Goal: Task Accomplishment & Management: Use online tool/utility

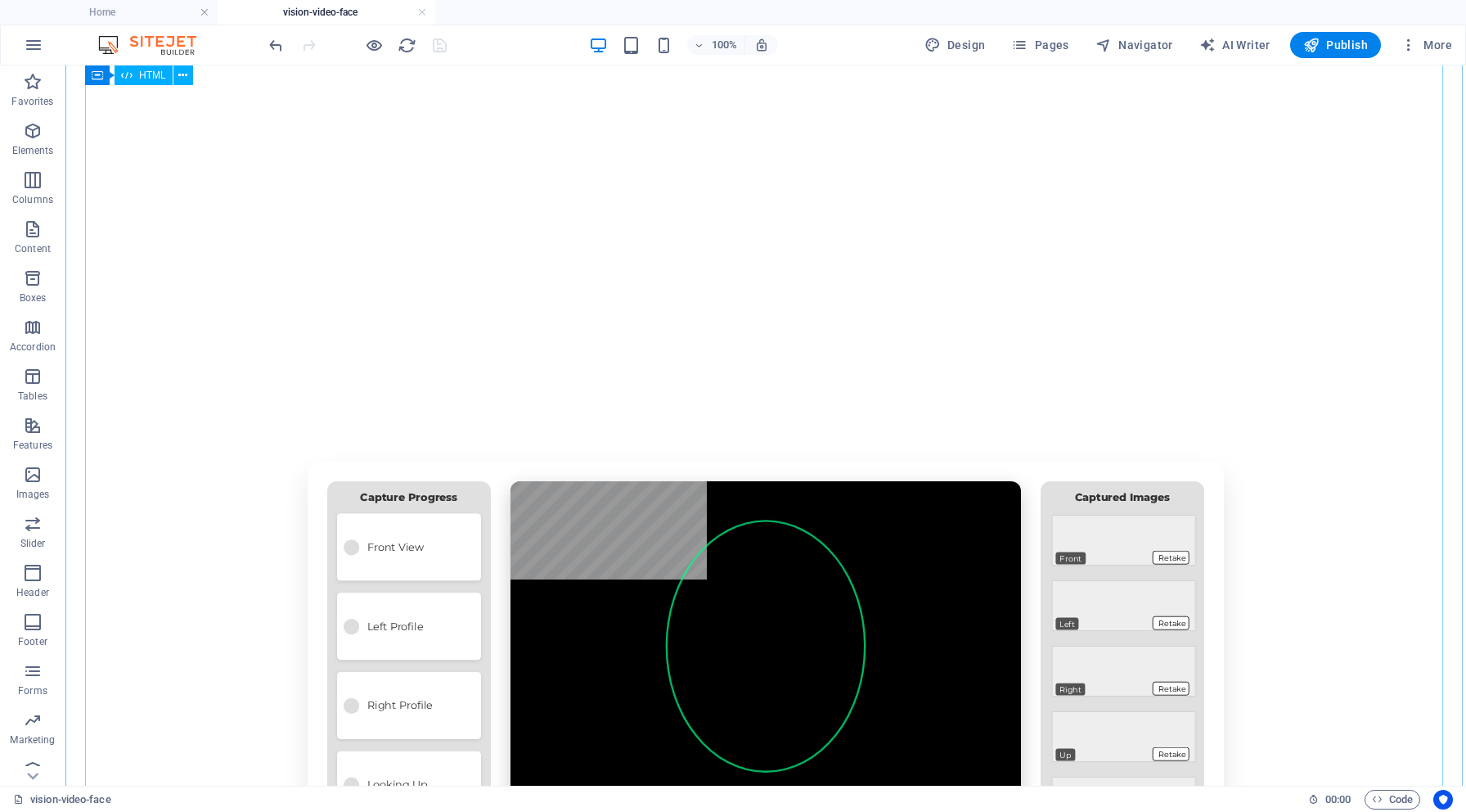
scroll to position [72, 0]
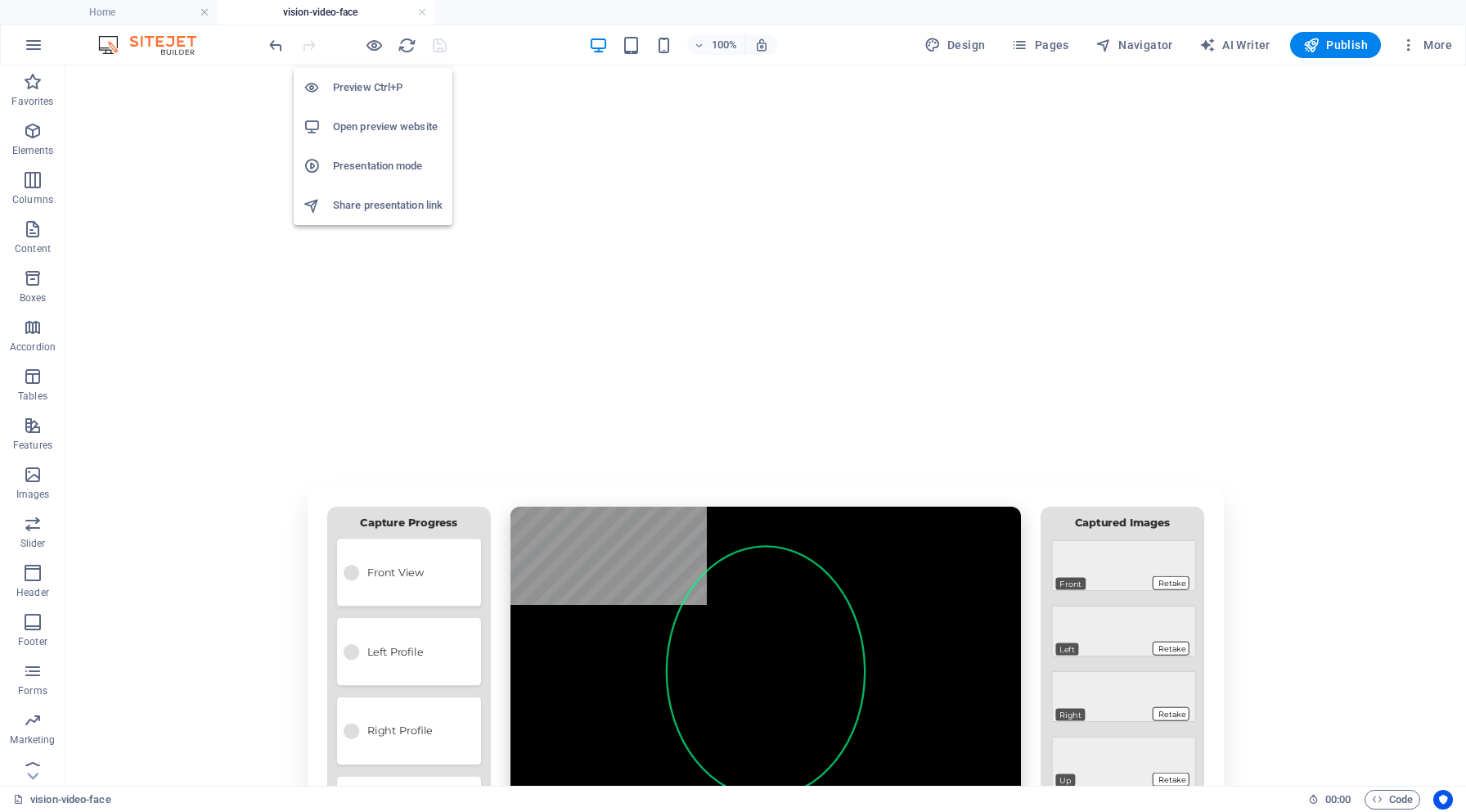
click at [374, 117] on h6 "Open preview website" at bounding box center [388, 127] width 109 height 20
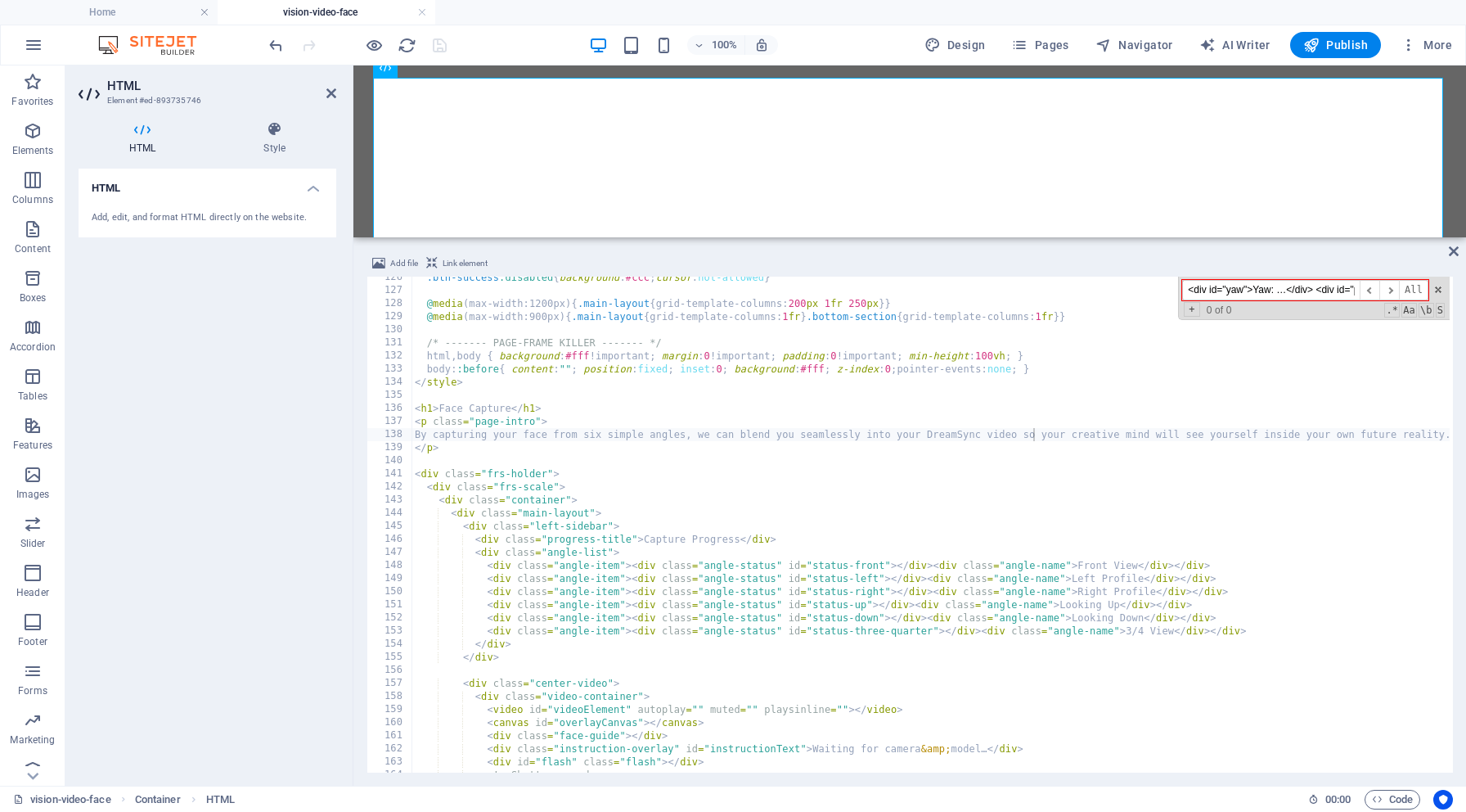
scroll to position [0, 12]
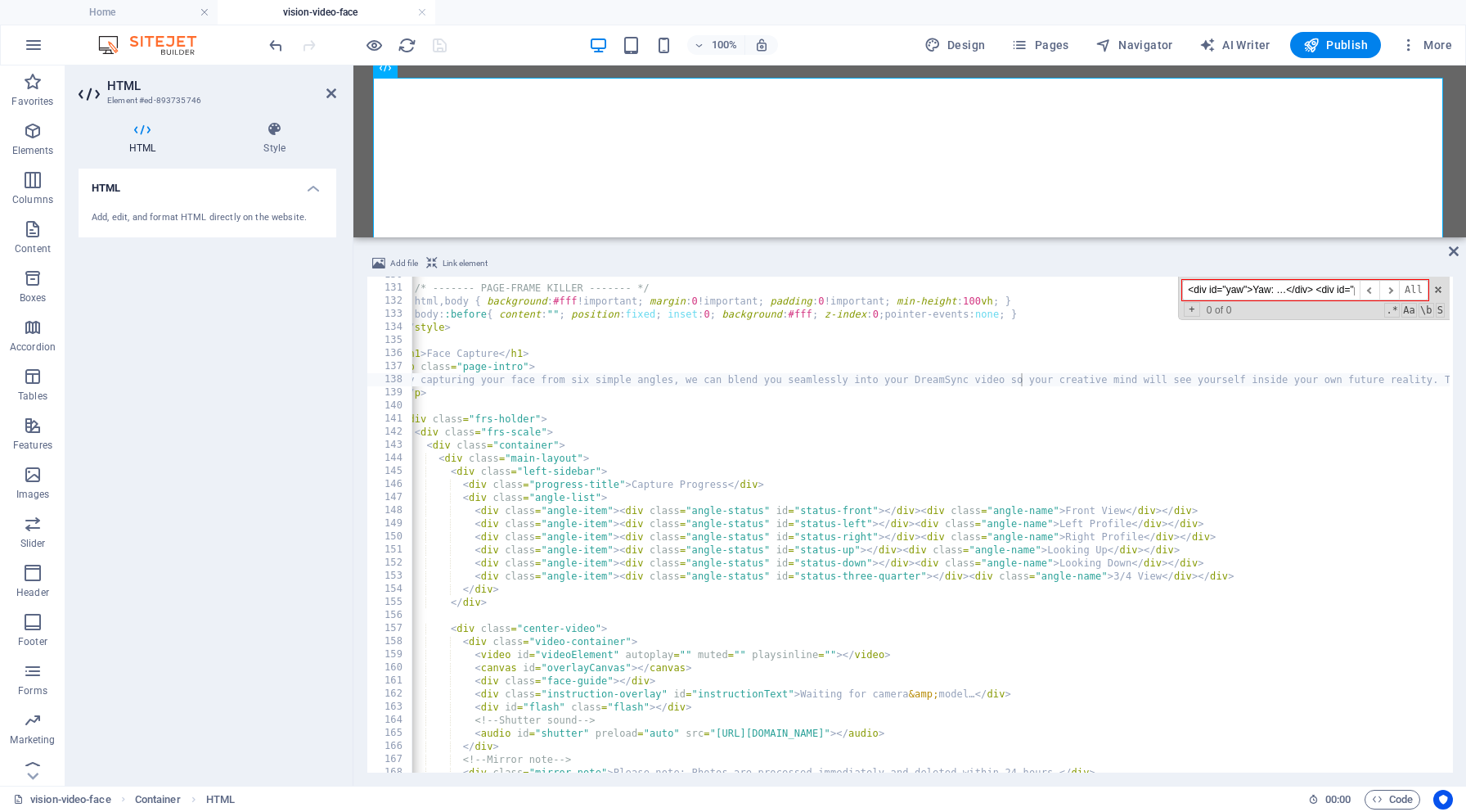
type input "<div id="yaw">Yaw: …</div> <div id="pitch">Pitch: …</div> <div id="roll">Roll: …"
type textarea "<div class="angle-item"><div class="angle-status" id="status-left"></div><div c…"
click at [690, 524] on div "/* ------- PAGE-FRAME KILLER ------- */ html , body { background : #fff !import…" at bounding box center [1096, 527] width 1394 height 518
drag, startPoint x: 1188, startPoint y: 290, endPoint x: 1396, endPoint y: 290, distance: 208.0
click at [1396, 290] on div "<div id="yaw">Yaw: …</div> <div id="pitch">Pitch: …</div> <div id="roll">Roll: …" at bounding box center [1305, 290] width 246 height 21
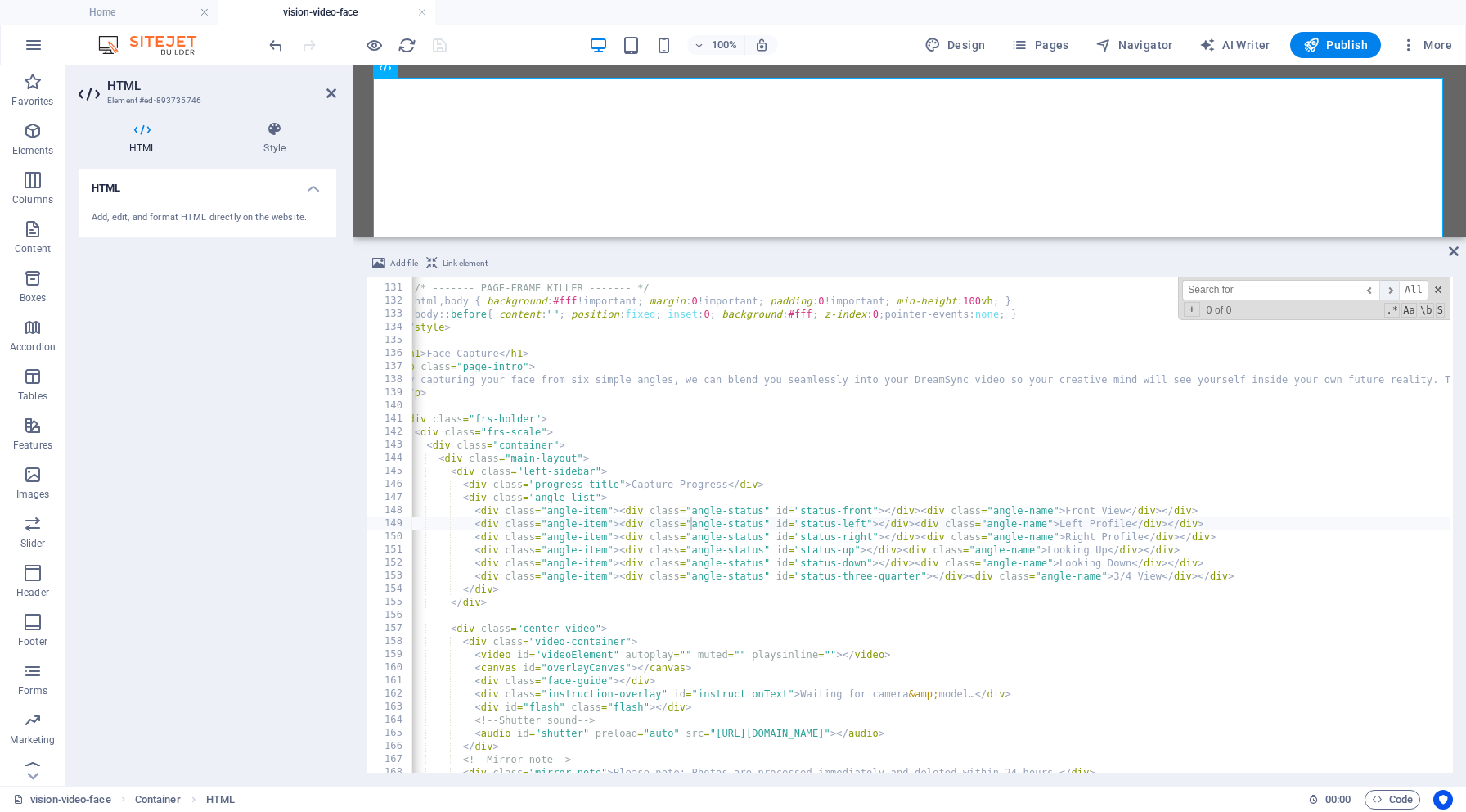
paste input "document.getElementById('yaw').innerText = `Yaw: ${value}`;"
type input "document.getElementById('yaw').innerText = `Yaw: ${value}`;"
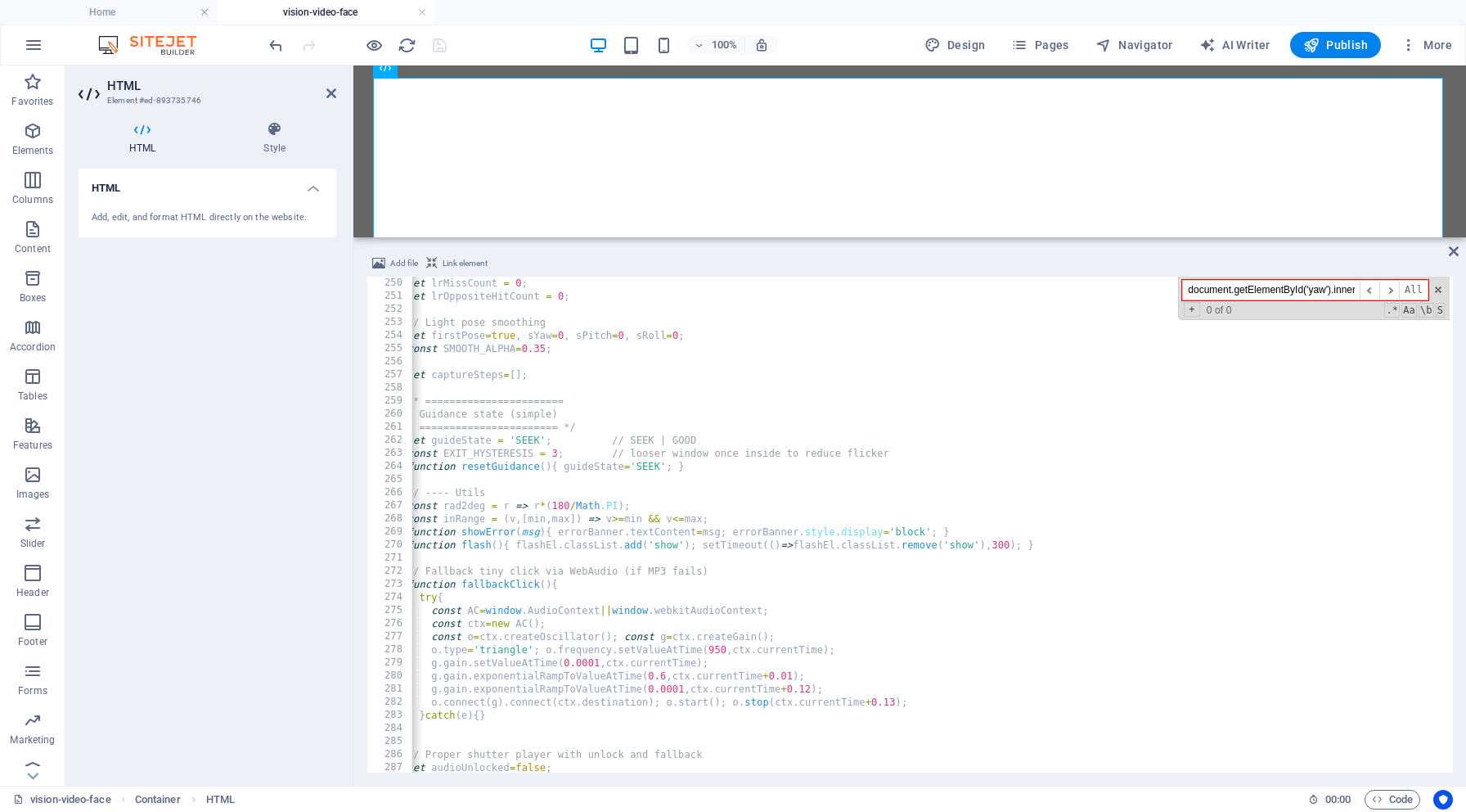
scroll to position [3264, 0]
drag, startPoint x: 1359, startPoint y: 283, endPoint x: 1121, endPoint y: 293, distance: 238.2
click at [1120, 293] on div "let lrMissCount = 0 ; let lrOppositeHitCount = 0 ; // Light pose smoothing let …" at bounding box center [931, 524] width 1038 height 496
click at [1325, 285] on input "document.getElementById('yaw').innerText = `Yaw: ${value}`;" at bounding box center [1271, 290] width 177 height 21
drag, startPoint x: 1186, startPoint y: 291, endPoint x: 1424, endPoint y: 293, distance: 238.0
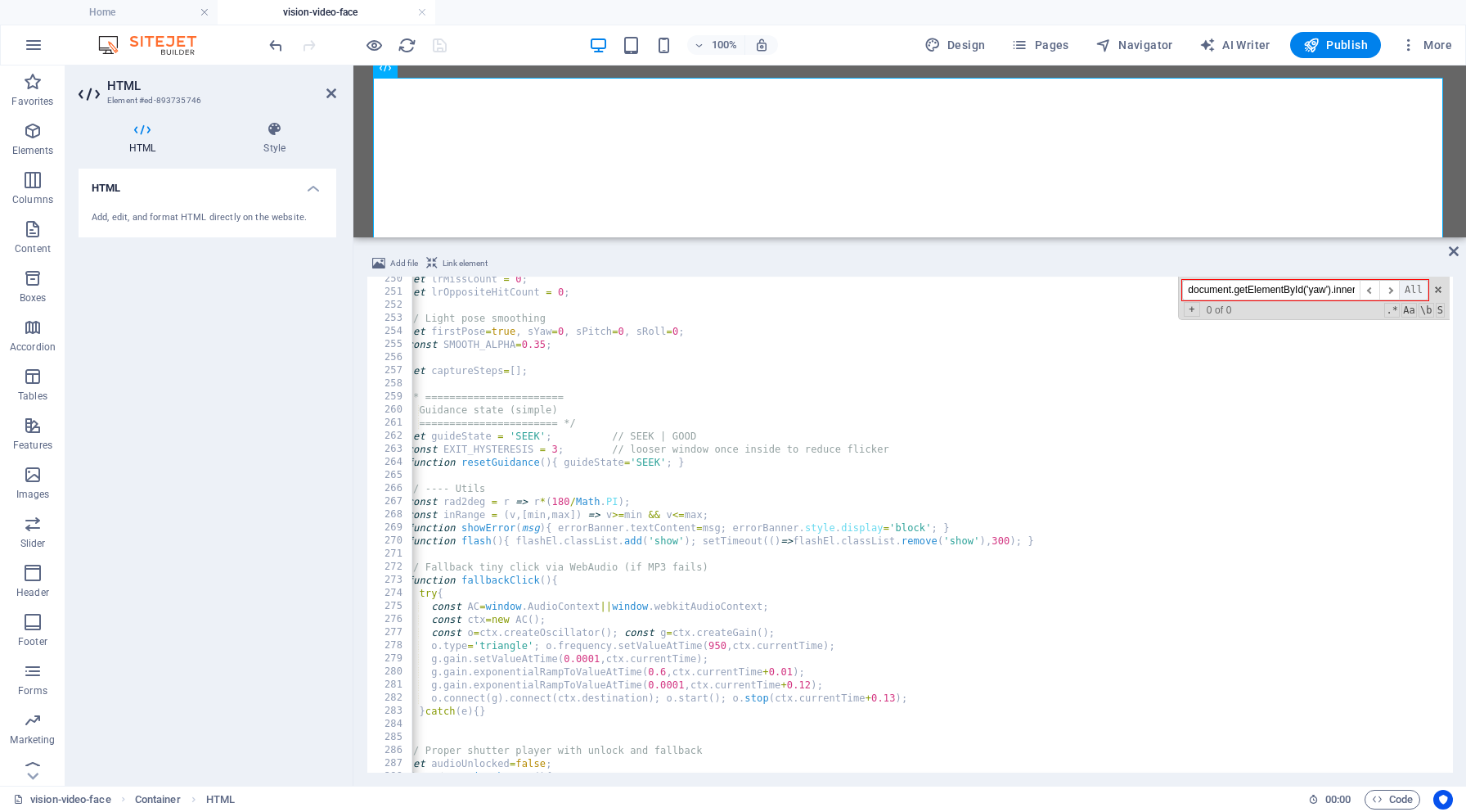
click at [1424, 293] on div "document.getElementById('yaw').innerText = `Yaw: ${value}`; ​ ​ All" at bounding box center [1305, 290] width 246 height 21
paste input "#yaw, #pitch, #roll {"
click at [1196, 287] on input "#yaw, #pitch, #roll {" at bounding box center [1271, 290] width 177 height 21
click at [1217, 290] on input "yaw, #pitch, #roll {" at bounding box center [1271, 290] width 177 height 21
click at [1246, 292] on input "yaw, pitch, #roll {" at bounding box center [1271, 290] width 177 height 21
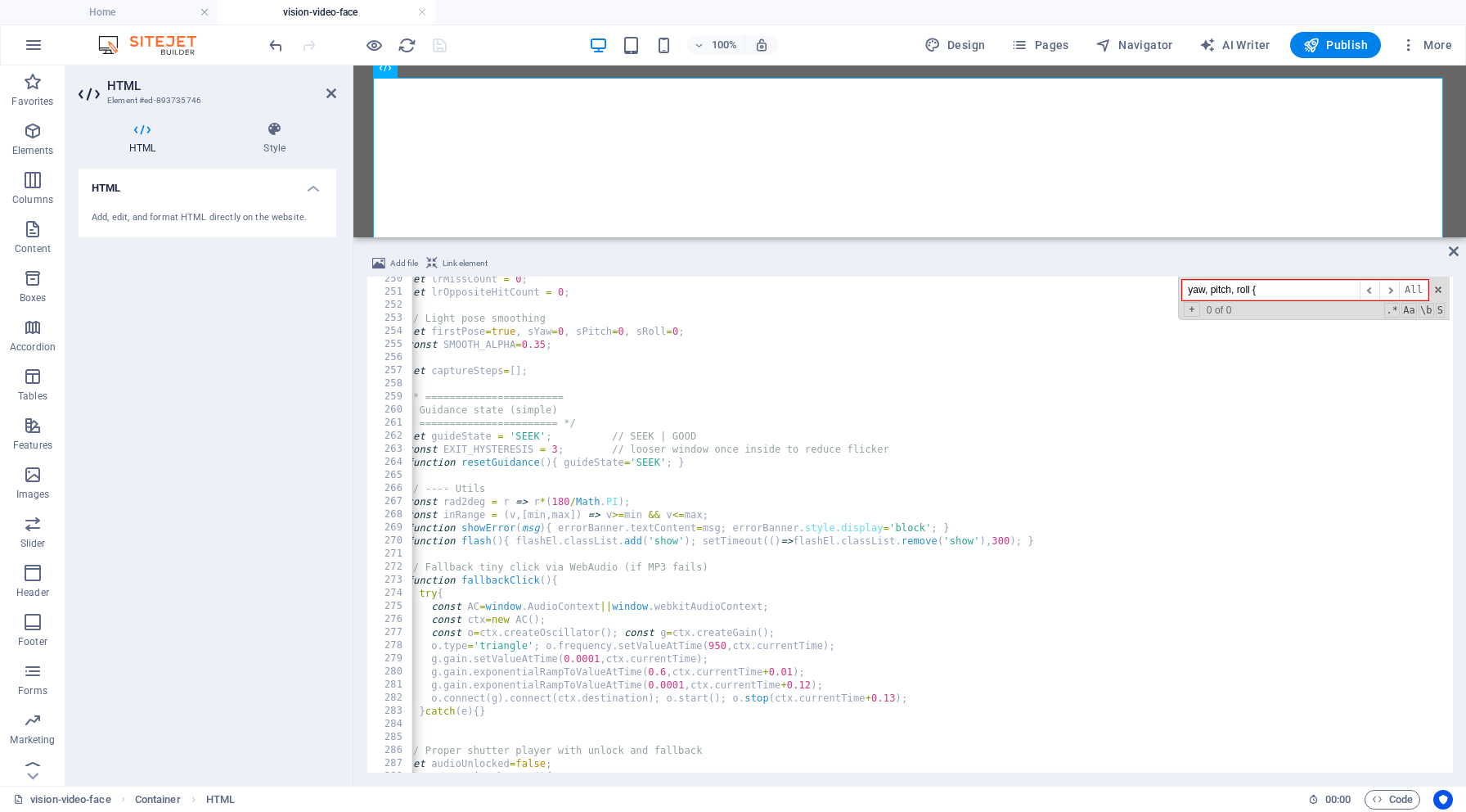
click at [1276, 292] on input "yaw, pitch, roll {" at bounding box center [1271, 290] width 177 height 21
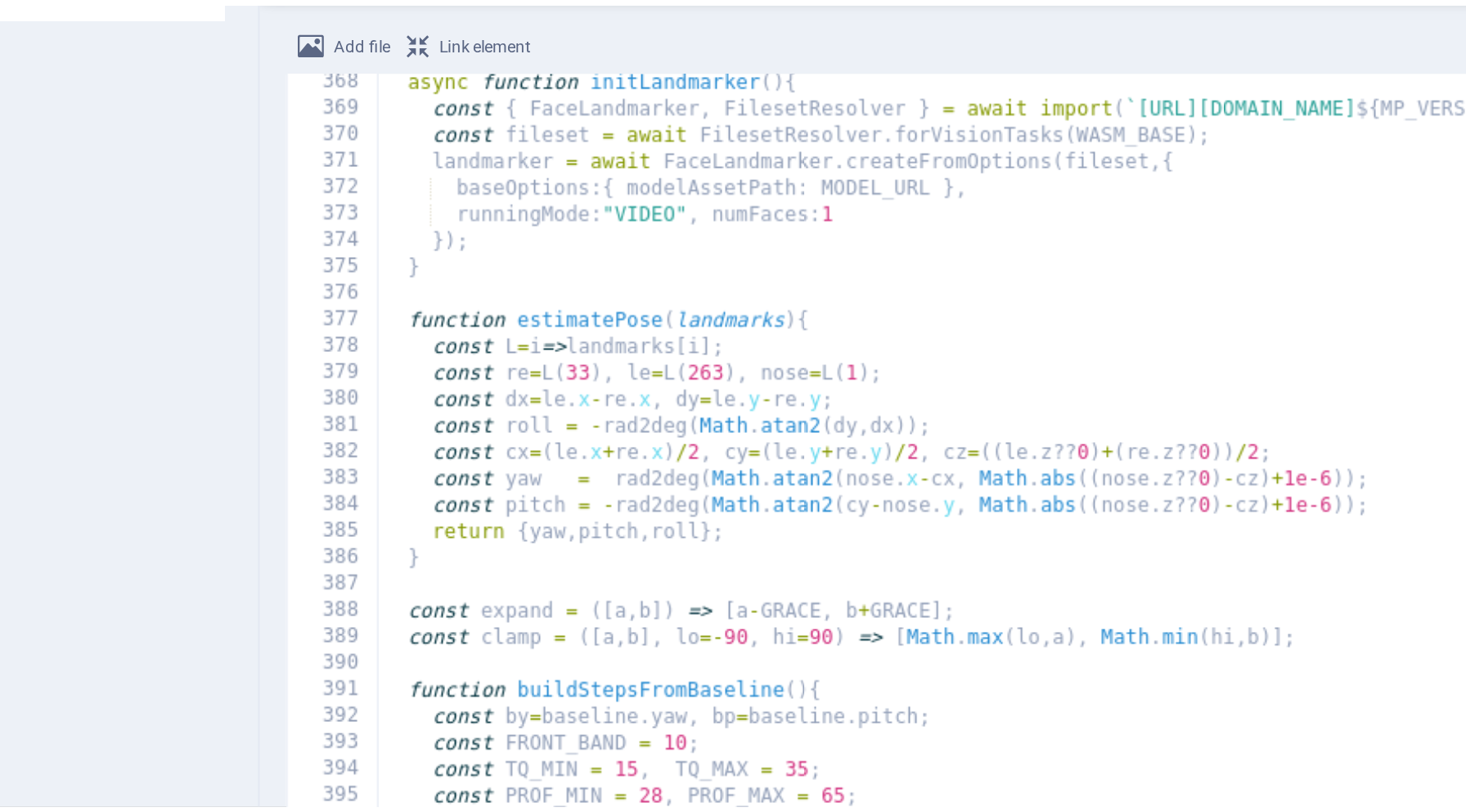
scroll to position [4932, 0]
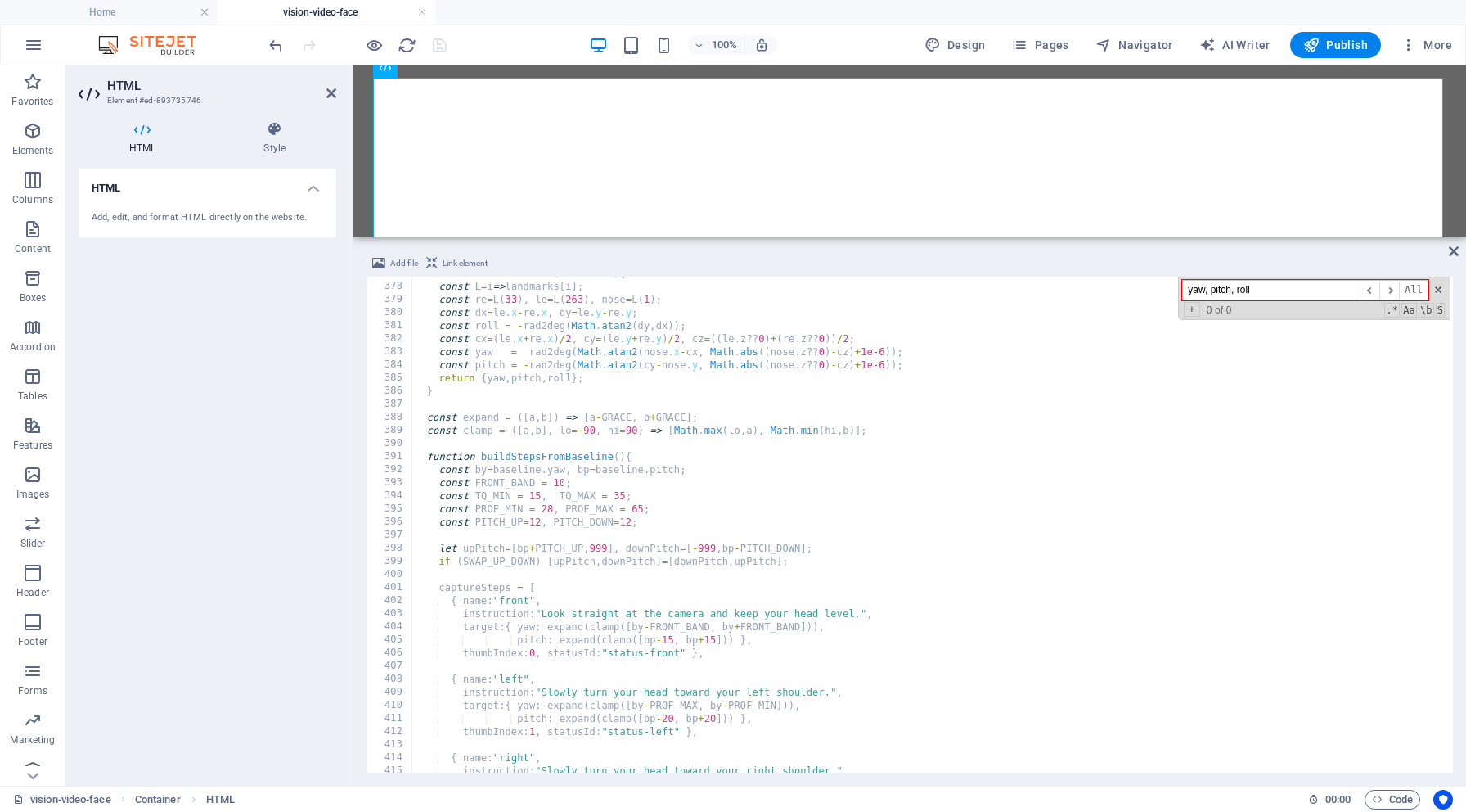
type input "yaw, pitch, roll"
click at [602, 434] on div "function estimatePose ( landmarks ) { const L = i => landmarks [ i ] ; const re…" at bounding box center [1109, 525] width 1394 height 518
type textarea "const clamp = ([a,b], lo=-90, hi=90) => [Math.[PERSON_NAME](lo,a), Math.[PERSON…"
paste input "document.getElementById"
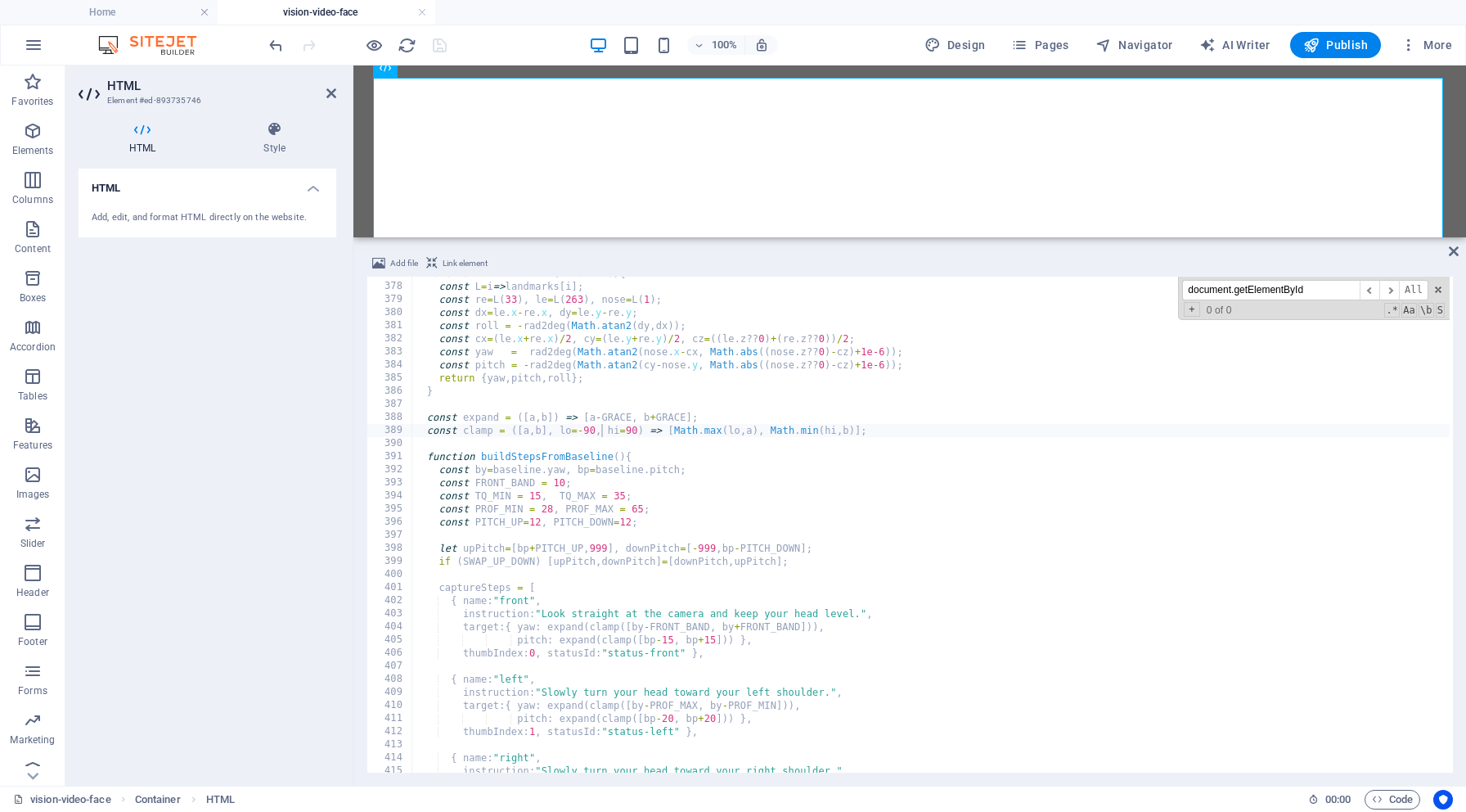
scroll to position [7437, 0]
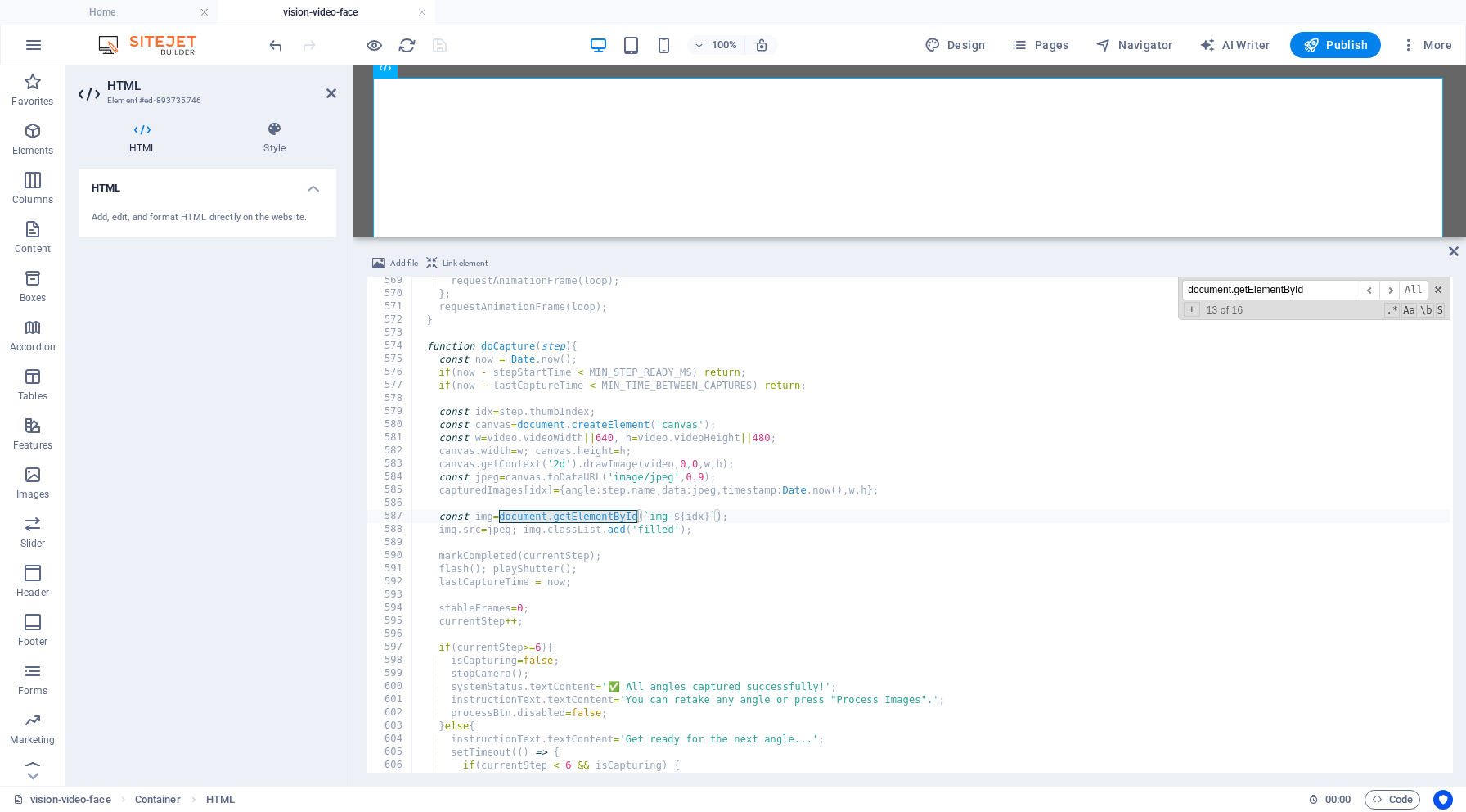
type input "document.getElementById"
type textarea "lastCaptureTime = now;"
click at [732, 586] on div "requestAnimationFrame ( loop ) ; } ; requestAnimationFrame ( loop ) ; } functio…" at bounding box center [1109, 532] width 1394 height 518
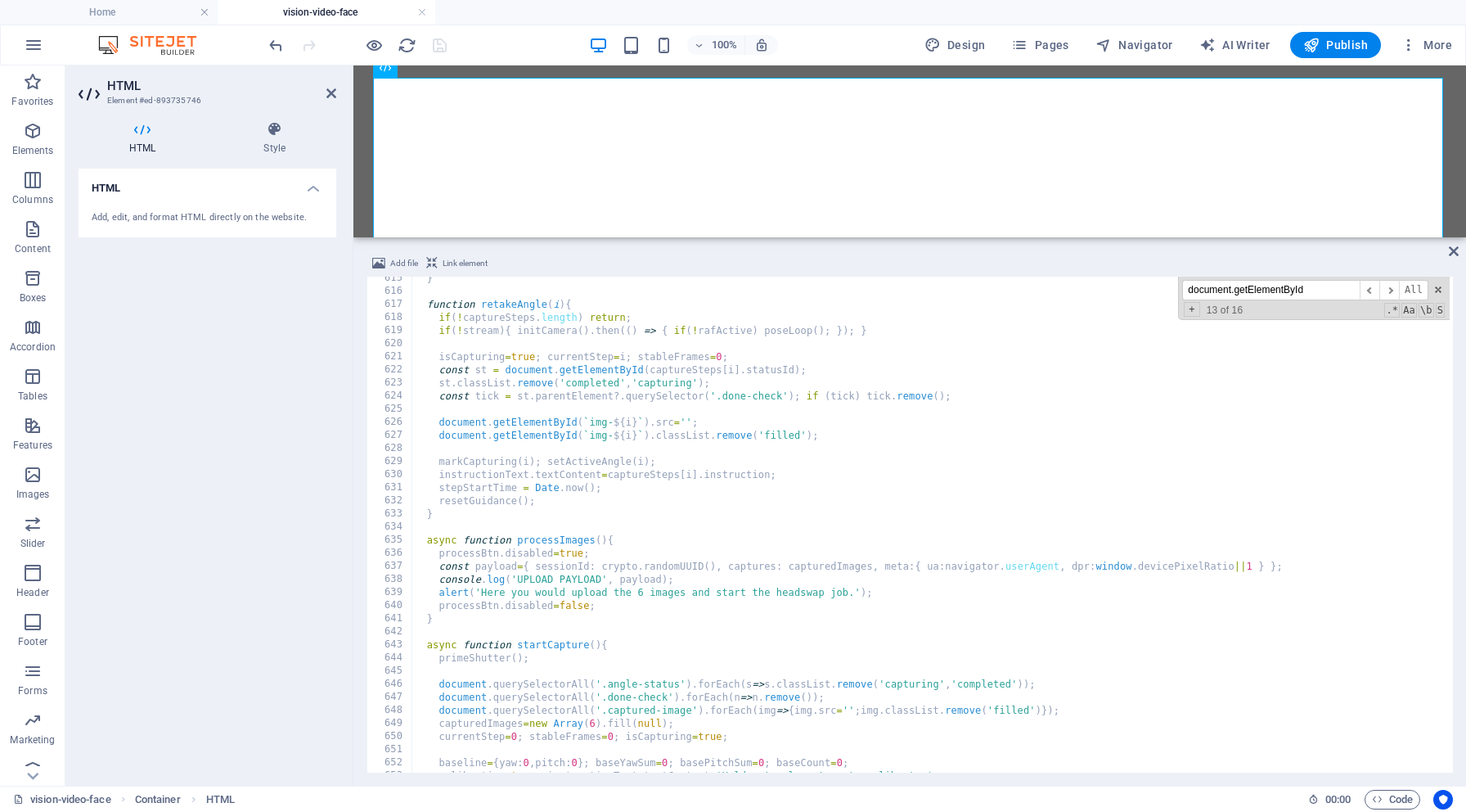
scroll to position [8053, 0]
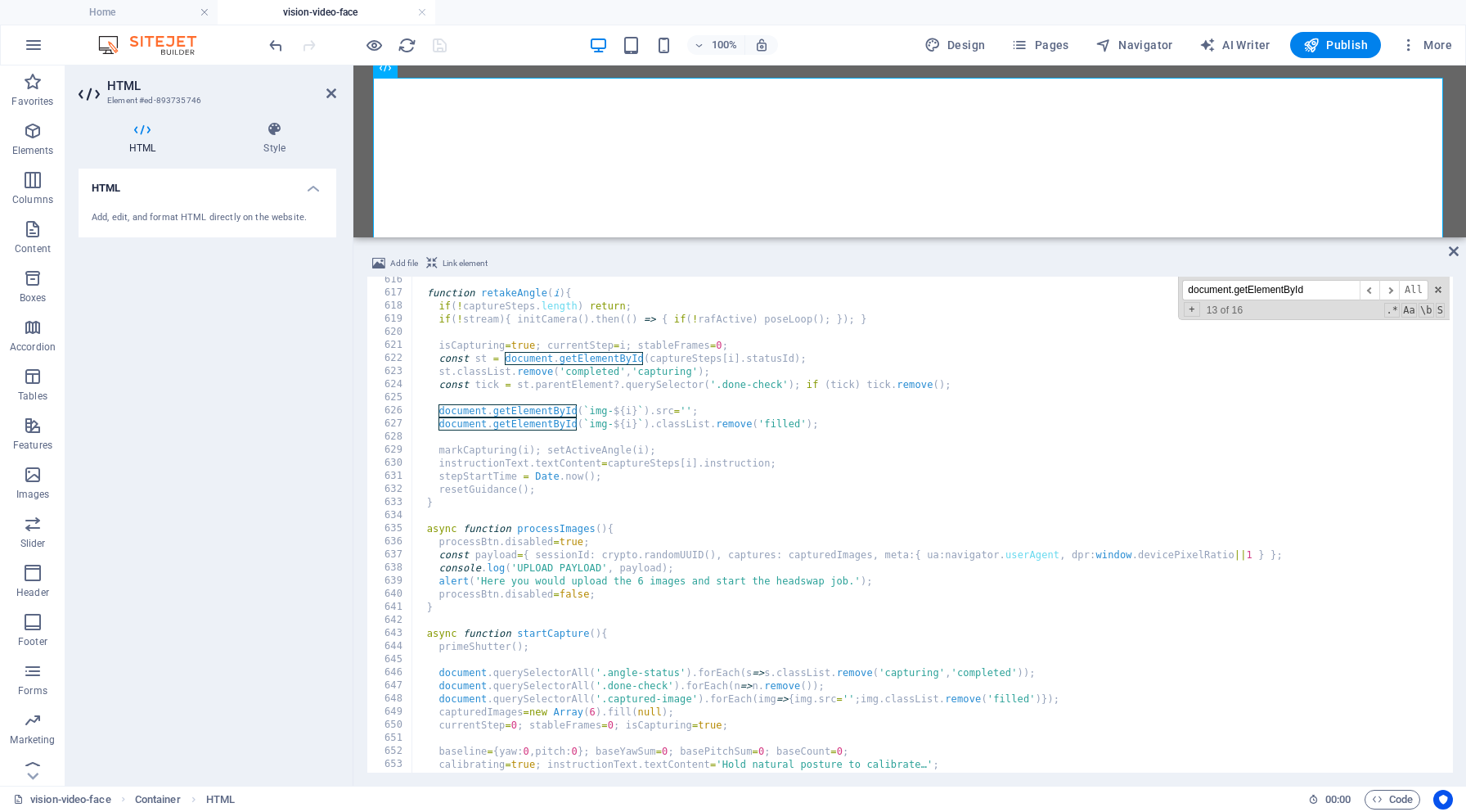
click at [1240, 289] on input "document.getElementById" at bounding box center [1271, 290] width 177 height 21
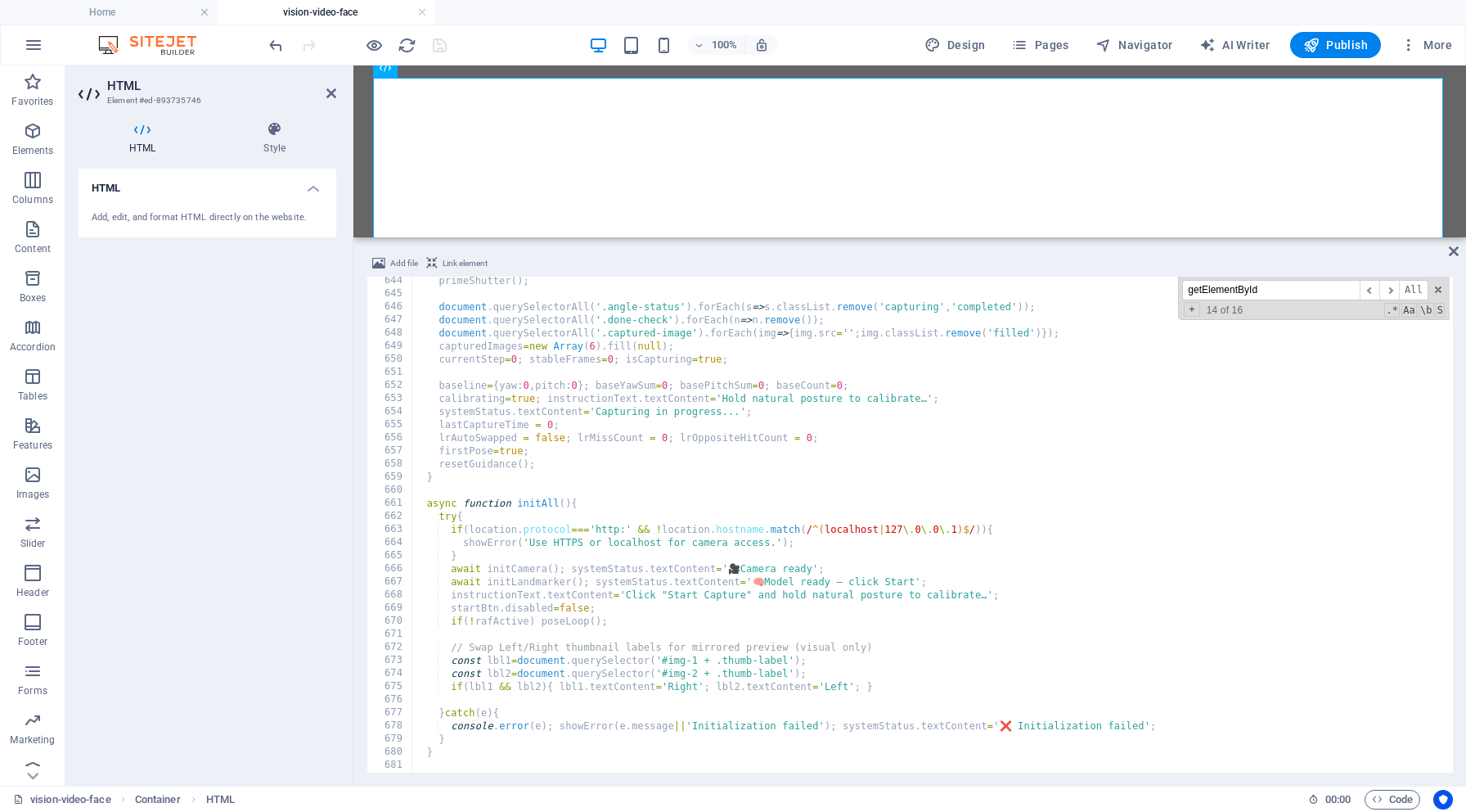
scroll to position [8513, 0]
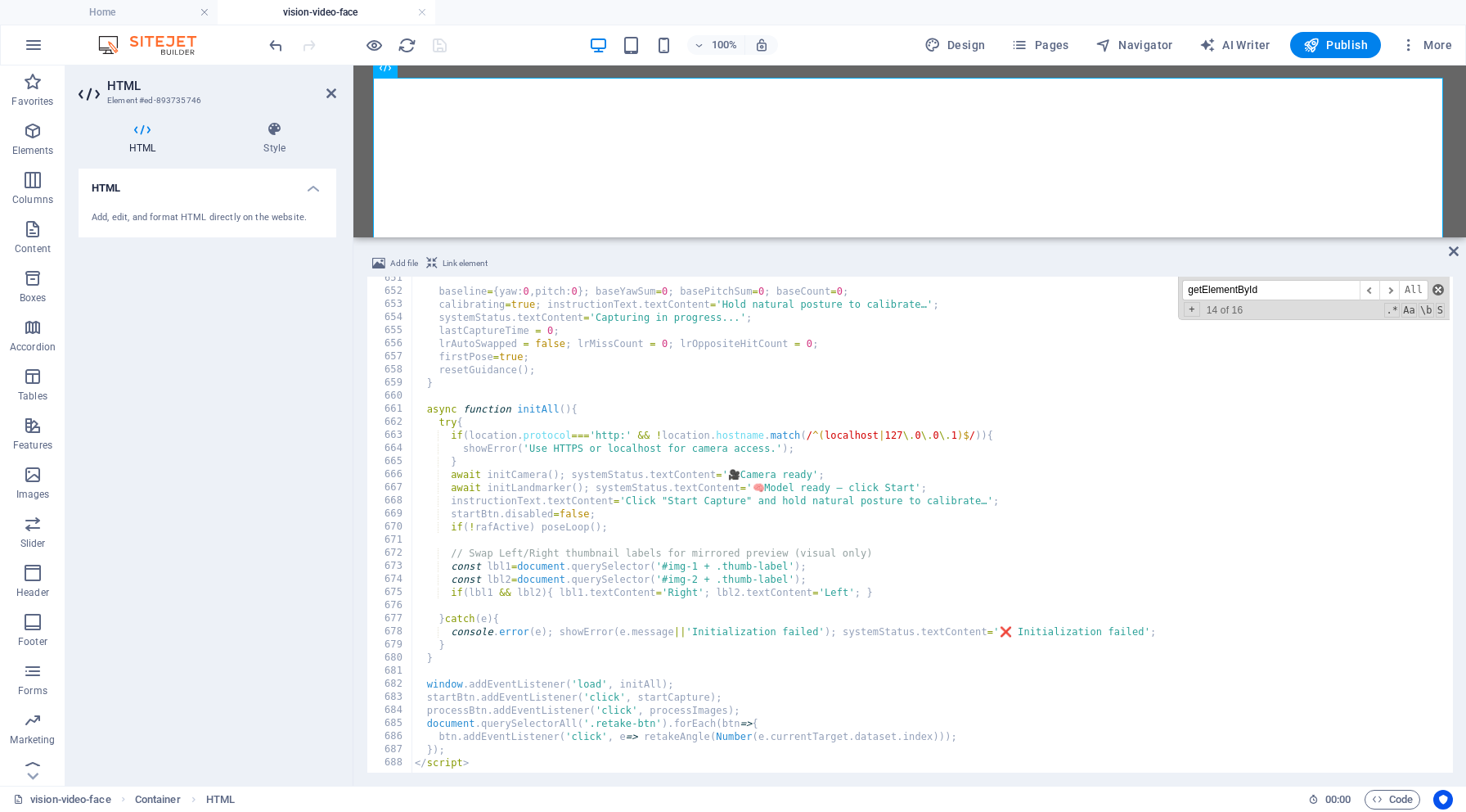
type input "getElementById"
click at [1442, 290] on span at bounding box center [1439, 290] width 12 height 12
click at [752, 483] on div "baseline = { yaw : 0 , pitch : 0 } ; baseYawSum = 0 ; basePitchSum = 0 ; baseCo…" at bounding box center [1109, 530] width 1394 height 518
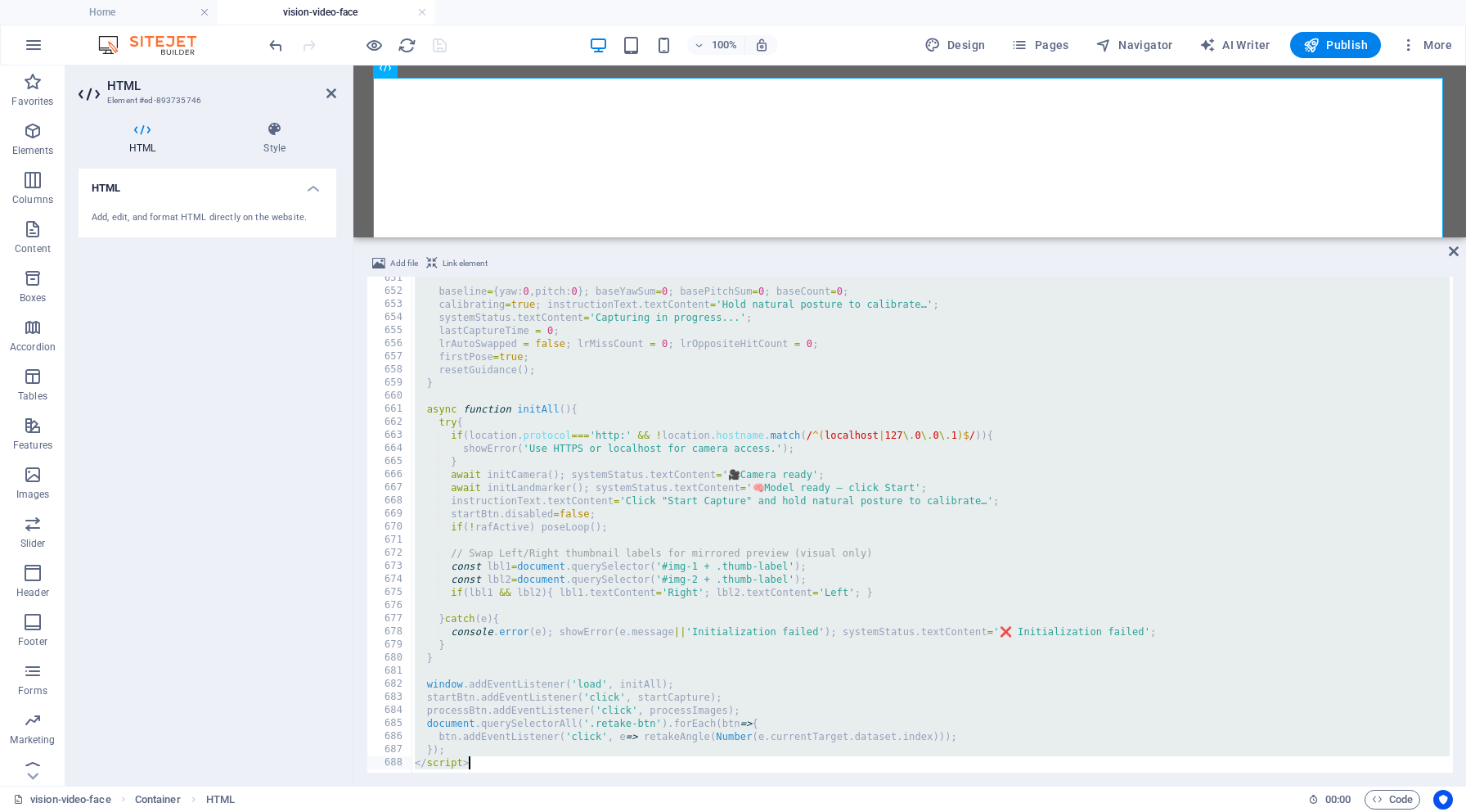
click at [668, 506] on div "baseline = { yaw : 0 , pitch : 0 } ; baseYawSum = 0 ; basePitchSum = 0 ; baseCo…" at bounding box center [1109, 530] width 1394 height 518
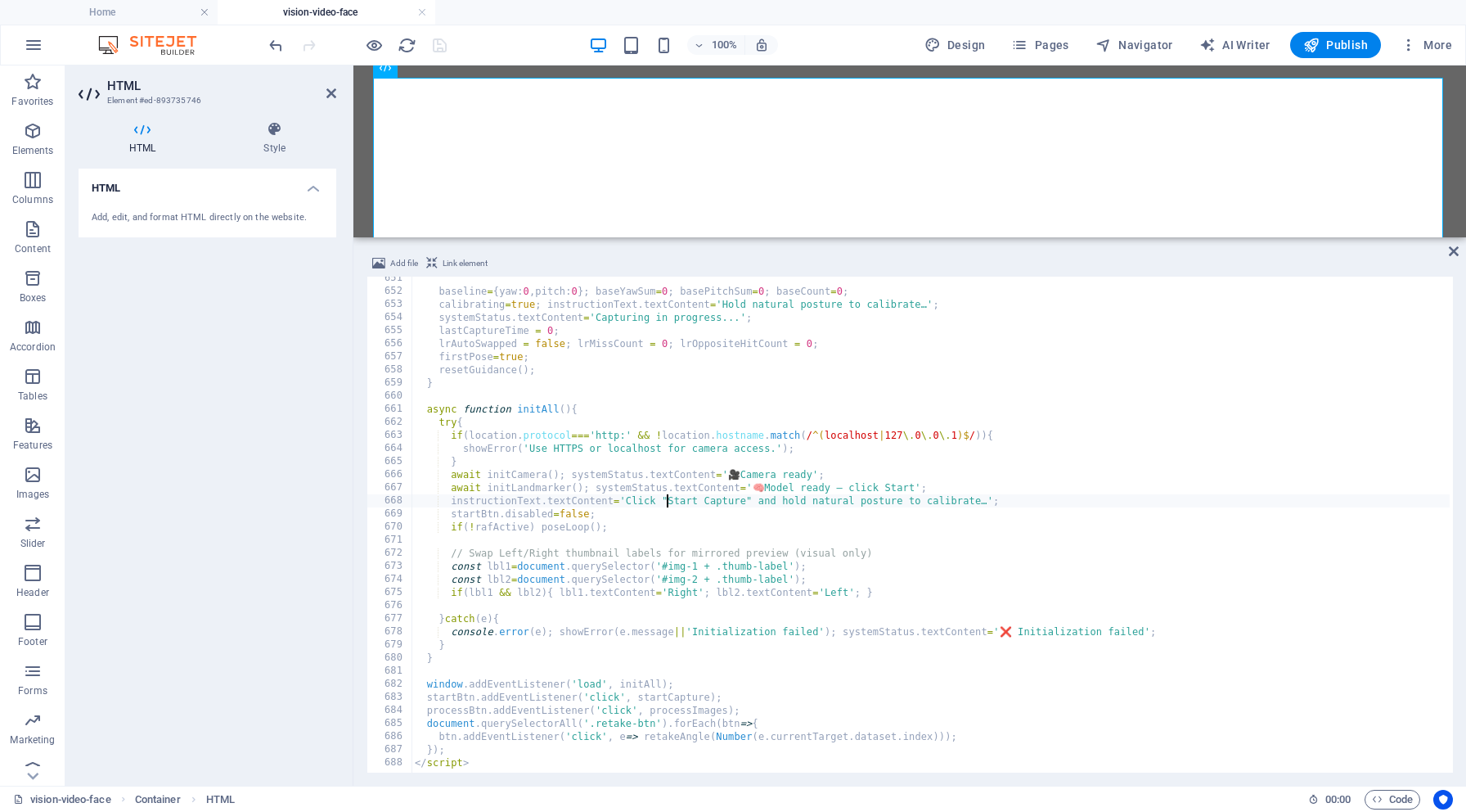
click at [743, 468] on div "baseline = { yaw : 0 , pitch : 0 } ; baseYawSum = 0 ; basePitchSum = 0 ; baseCo…" at bounding box center [1109, 530] width 1394 height 518
type textarea "await initCamera(); systemStatus.textContent='Camera ready';"
click at [1263, 293] on input "getElementById" at bounding box center [1271, 290] width 177 height 21
drag, startPoint x: 1279, startPoint y: 293, endPoint x: 1212, endPoint y: 279, distance: 68.4
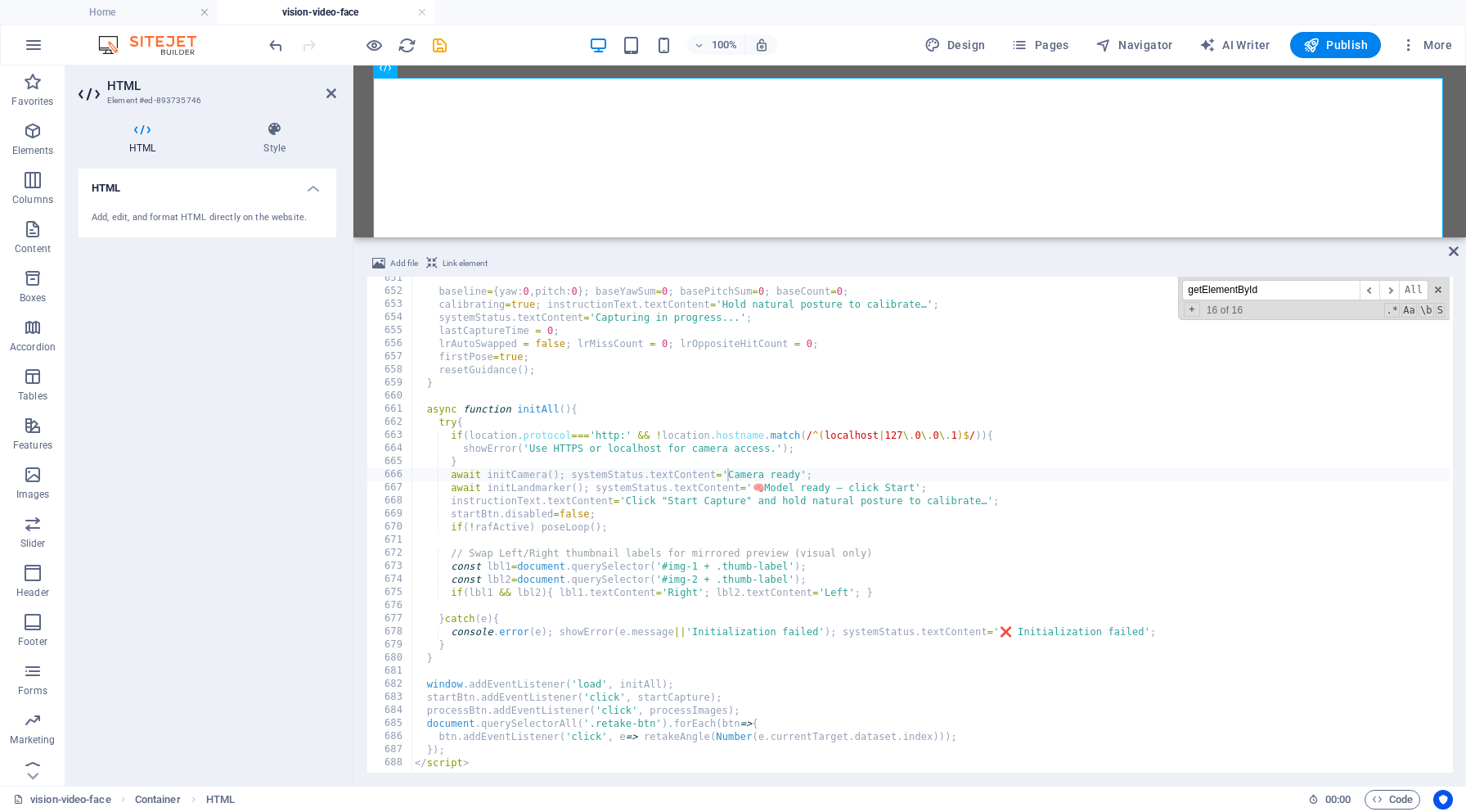
click at [1212, 279] on div "getElementById ​ ​ All Replace All + 16 of 16 .* Aa \b S" at bounding box center [1314, 299] width 272 height 44
paste input "function drawHUD({yaw,pitch,roll}){"
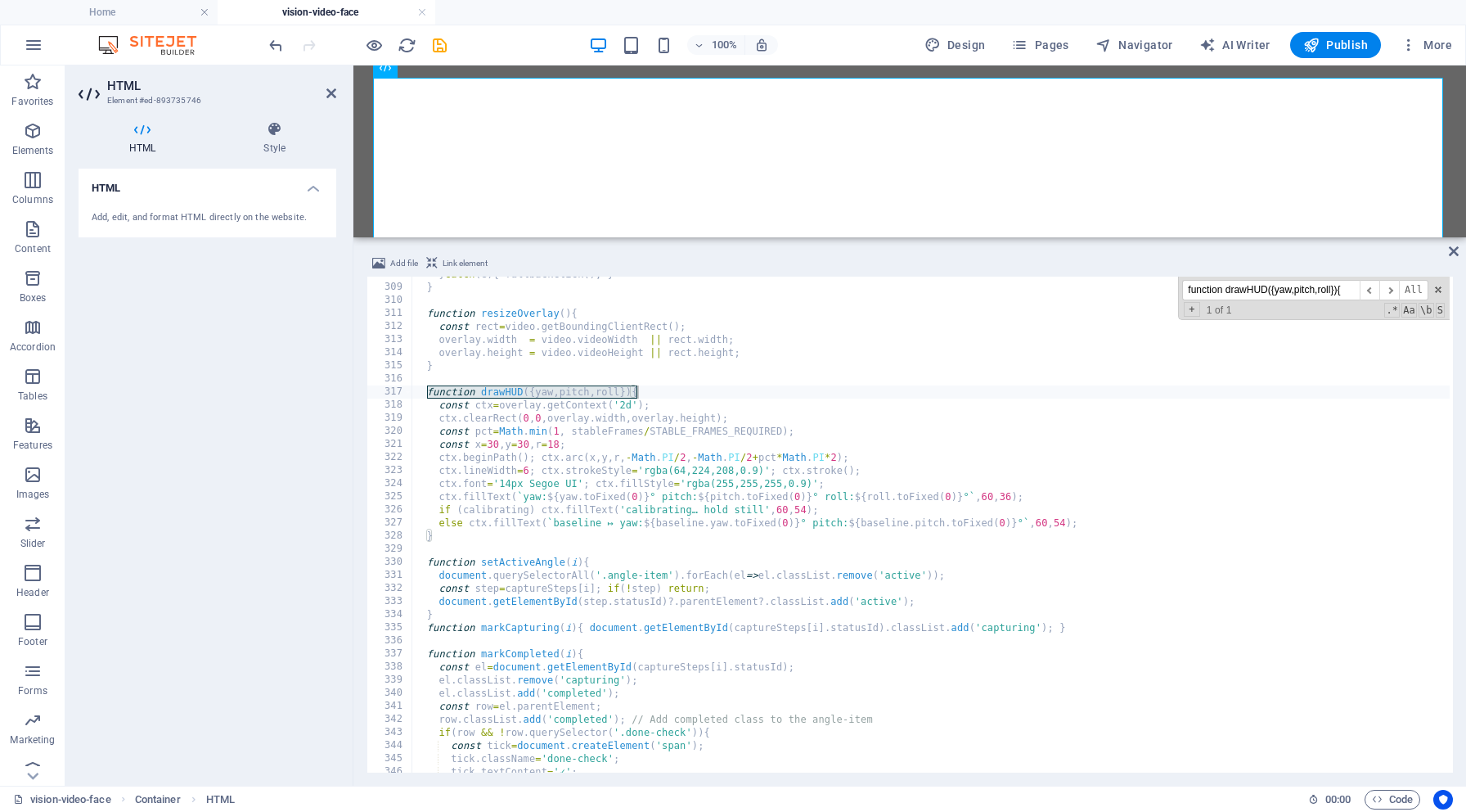
scroll to position [4027, 0]
type input "function drawHUD({yaw,pitch,roll}){"
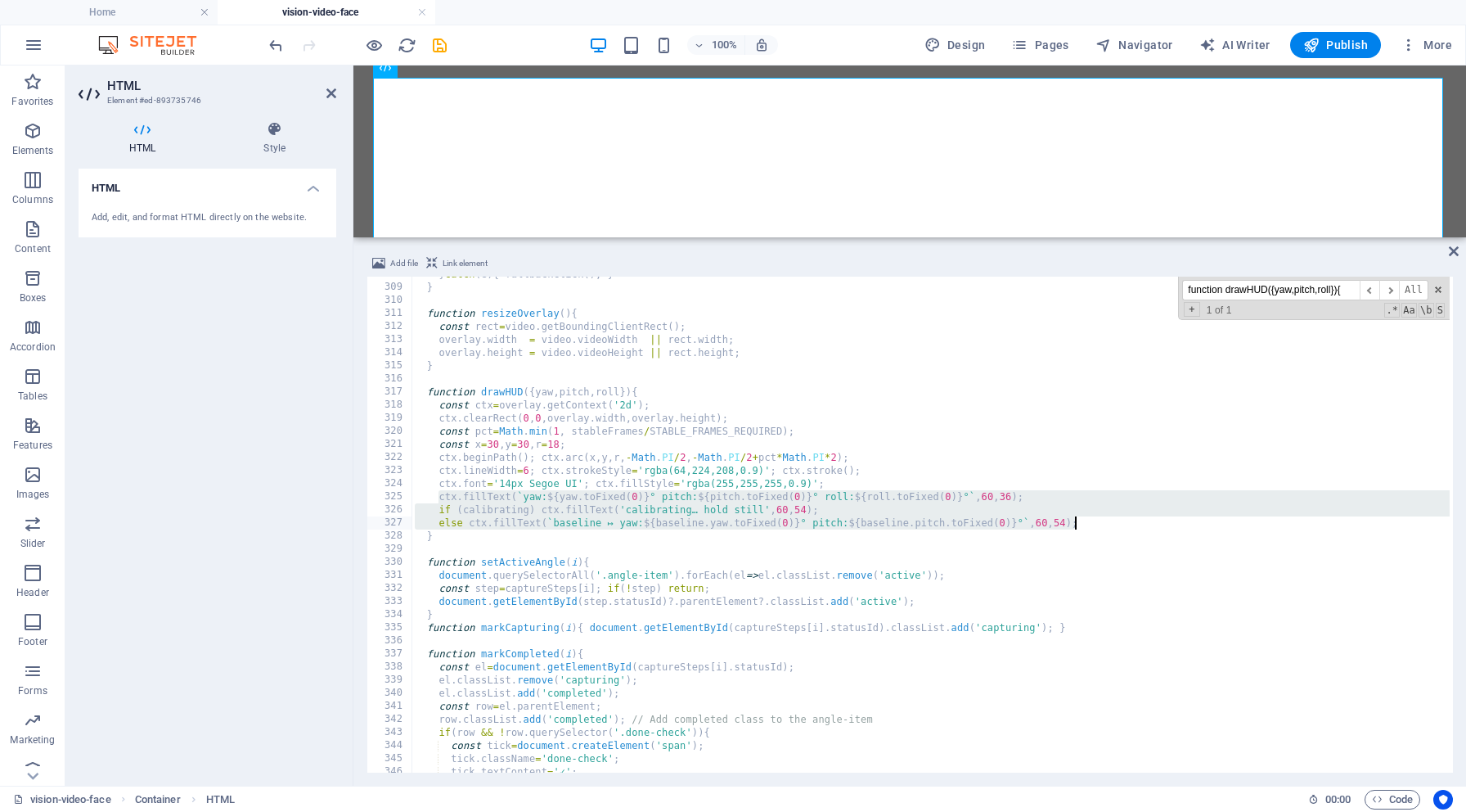
drag, startPoint x: 442, startPoint y: 498, endPoint x: 1085, endPoint y: 520, distance: 643.4
click at [1085, 520] on div "} catch ( e ) { fallbackClick ( ) ; } } function resizeOverlay ( ) { const rect…" at bounding box center [1109, 526] width 1394 height 518
type textarea "if (calibrating) ctx.fillText('calibrating… hold still',60,54); else ctx.fillTe…"
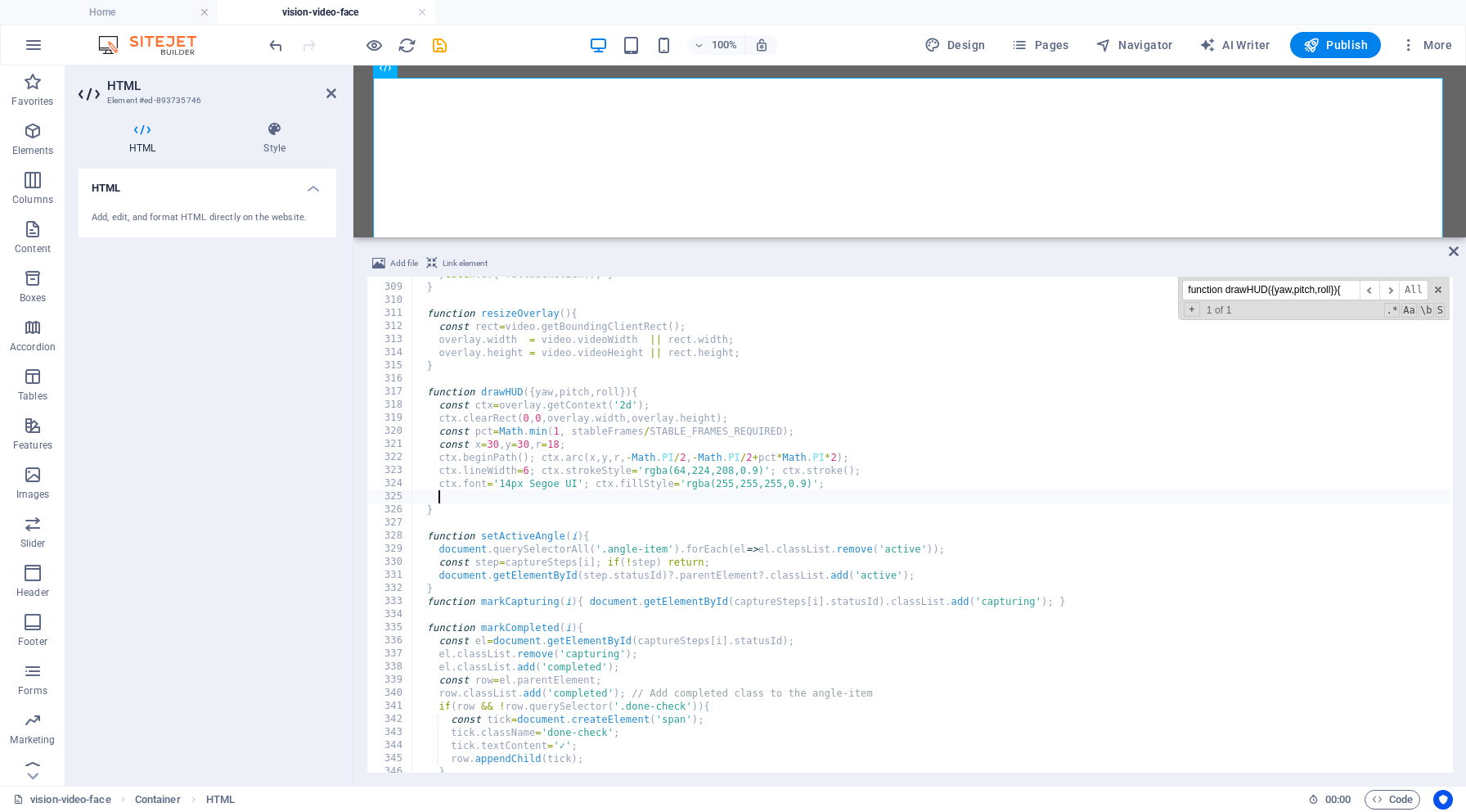
scroll to position [0, 0]
type textarea "ctx.font='14px Segoe UI'; ctx.fillStyle='rgba(255,255,255,0.9)';"
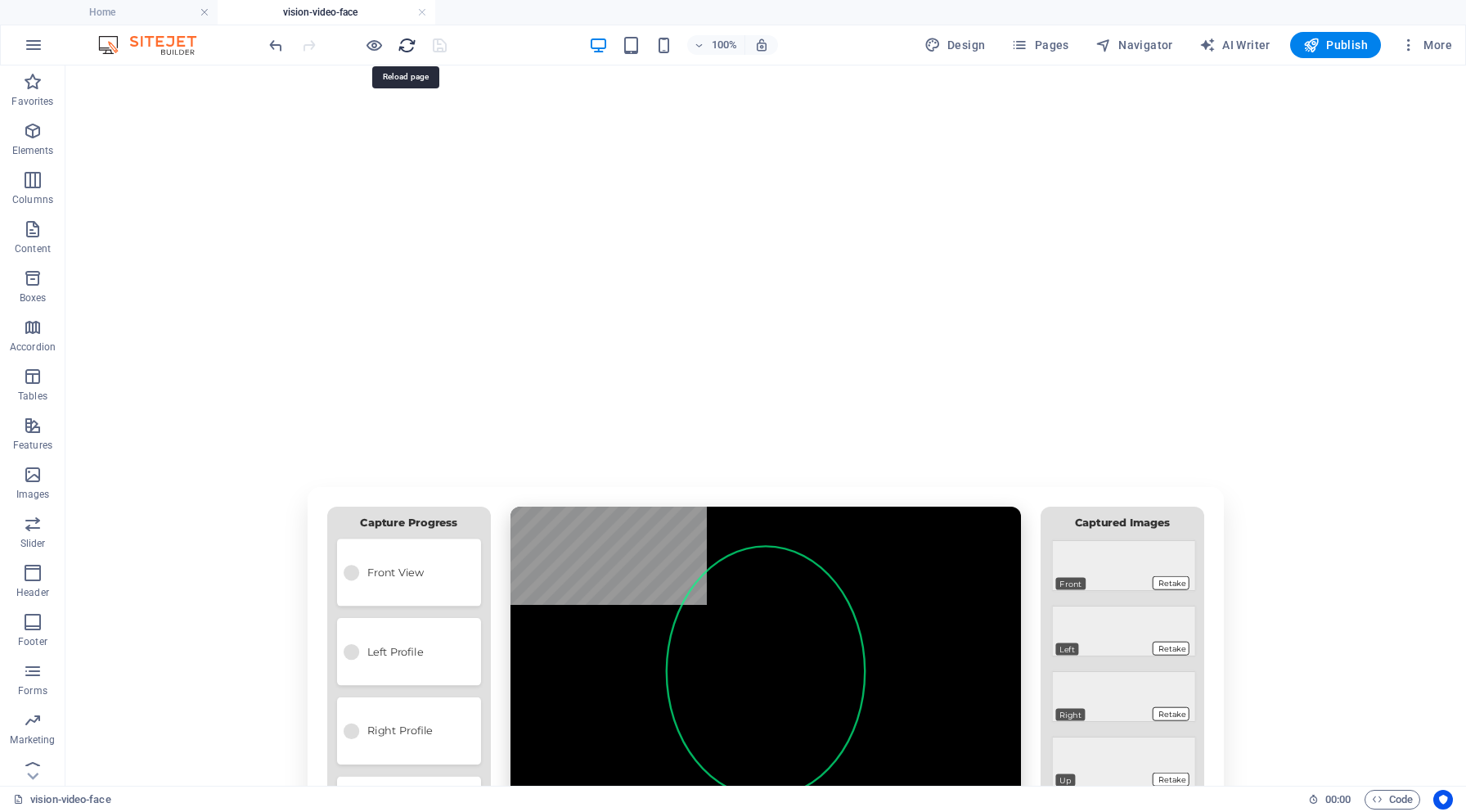
click at [408, 42] on icon "reload" at bounding box center [407, 45] width 19 height 19
click at [378, 122] on h6 "Open preview website" at bounding box center [388, 127] width 109 height 20
